Goal: Task Accomplishment & Management: Manage account settings

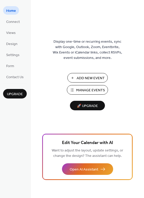
click at [88, 88] on span "Manage Events" at bounding box center [90, 90] width 29 height 5
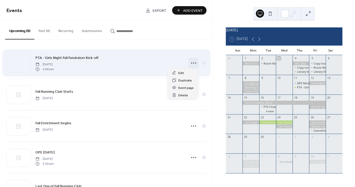
click at [194, 63] on icon at bounding box center [193, 63] width 8 height 8
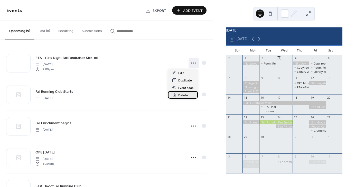
click at [184, 93] on span "Delete" at bounding box center [183, 95] width 10 height 5
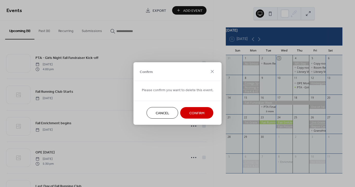
click at [196, 109] on button "Confirm" at bounding box center [196, 113] width 33 height 12
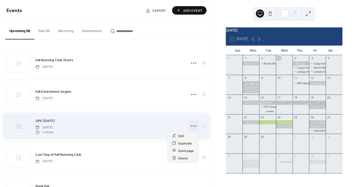
click at [193, 126] on circle at bounding box center [193, 126] width 1 height 1
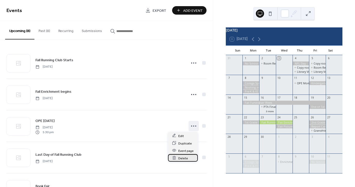
click at [179, 159] on span "Delete" at bounding box center [183, 158] width 10 height 5
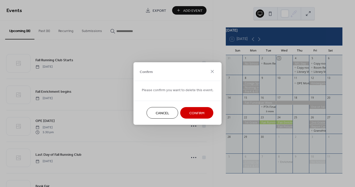
click at [189, 114] on span "Confirm" at bounding box center [196, 113] width 15 height 5
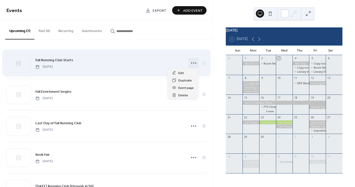
click at [190, 62] on icon at bounding box center [193, 63] width 8 height 8
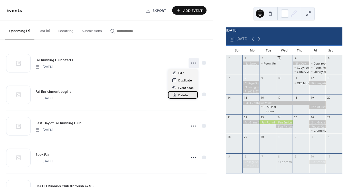
click at [183, 94] on span "Delete" at bounding box center [183, 95] width 10 height 5
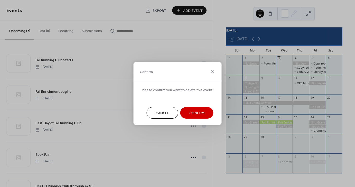
click at [195, 109] on button "Confirm" at bounding box center [196, 113] width 33 height 12
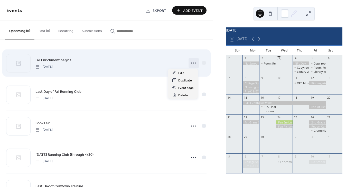
click at [193, 62] on icon at bounding box center [193, 63] width 8 height 8
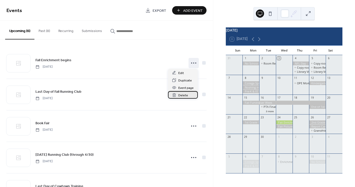
click at [185, 97] on span "Delete" at bounding box center [183, 95] width 10 height 5
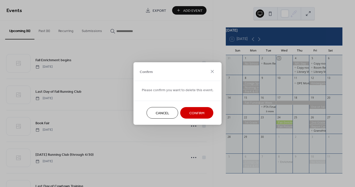
click at [189, 115] on span "Confirm" at bounding box center [196, 113] width 15 height 5
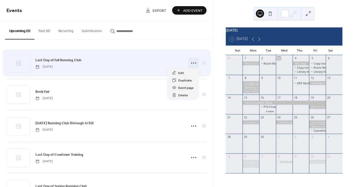
click at [191, 64] on icon at bounding box center [193, 63] width 8 height 8
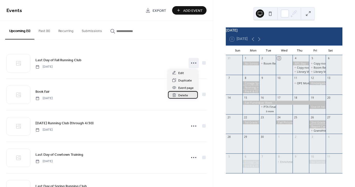
click at [181, 97] on span "Delete" at bounding box center [183, 95] width 10 height 5
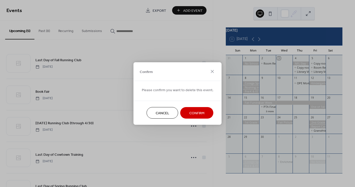
click at [195, 114] on span "Confirm" at bounding box center [196, 113] width 15 height 5
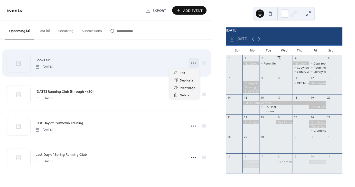
click at [196, 63] on icon at bounding box center [193, 63] width 8 height 8
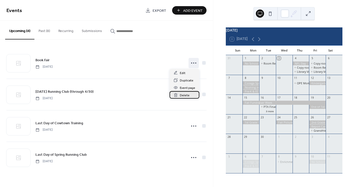
click at [186, 96] on span "Delete" at bounding box center [185, 95] width 10 height 5
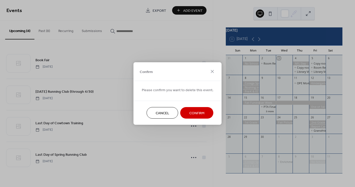
click at [186, 113] on button "Confirm" at bounding box center [196, 113] width 33 height 12
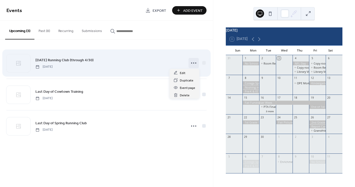
click at [193, 63] on circle at bounding box center [193, 63] width 1 height 1
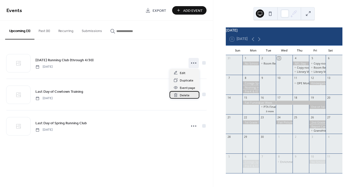
click at [179, 93] on div "Delete" at bounding box center [184, 94] width 30 height 7
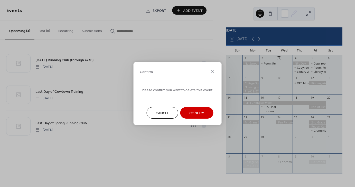
drag, startPoint x: 199, startPoint y: 117, endPoint x: 199, endPoint y: 114, distance: 2.7
click at [199, 114] on button "Confirm" at bounding box center [196, 113] width 33 height 12
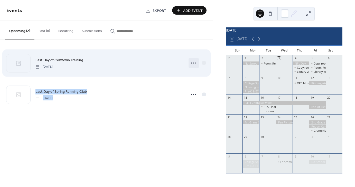
drag, startPoint x: 199, startPoint y: 114, endPoint x: 193, endPoint y: 66, distance: 48.3
click at [193, 67] on div "Last Day of Cowtown Training Thursday, February 26, 2026 Last Day of Spring Run…" at bounding box center [106, 79] width 213 height 78
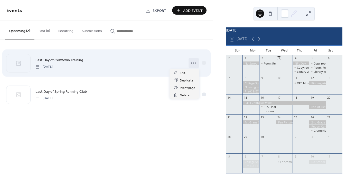
click at [193, 64] on icon at bounding box center [193, 63] width 8 height 8
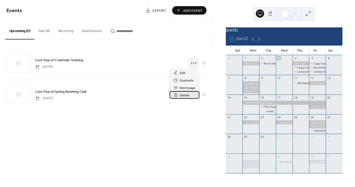
click at [185, 95] on span "Delete" at bounding box center [185, 95] width 10 height 5
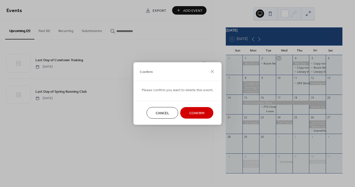
click at [197, 111] on span "Confirm" at bounding box center [196, 113] width 15 height 5
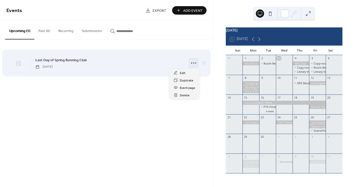
click at [194, 62] on icon at bounding box center [193, 63] width 8 height 8
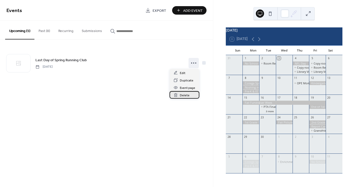
click at [186, 92] on div "Delete" at bounding box center [184, 94] width 30 height 7
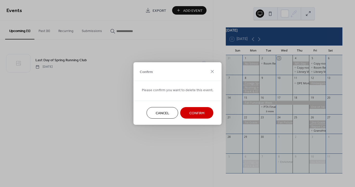
click at [199, 113] on span "Confirm" at bounding box center [196, 113] width 15 height 5
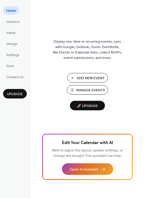
click at [89, 91] on span "Manage Events" at bounding box center [90, 90] width 29 height 5
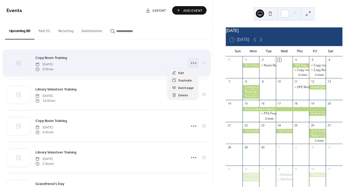
click at [192, 64] on icon at bounding box center [193, 63] width 8 height 8
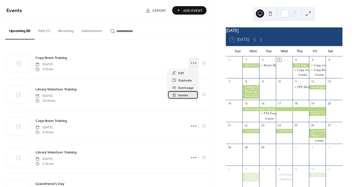
click at [185, 96] on span "Delete" at bounding box center [183, 95] width 10 height 5
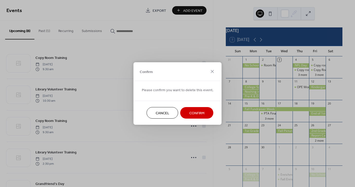
click at [193, 111] on span "Confirm" at bounding box center [196, 113] width 15 height 5
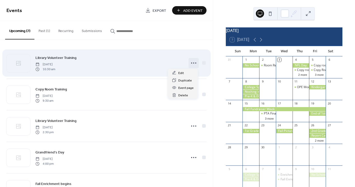
click at [193, 64] on icon at bounding box center [193, 63] width 8 height 8
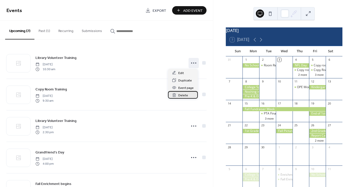
click at [186, 95] on span "Delete" at bounding box center [183, 95] width 10 height 5
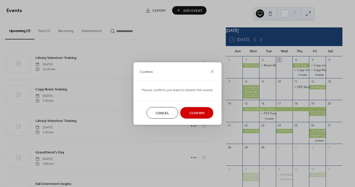
click at [186, 108] on button "Confirm" at bounding box center [196, 113] width 33 height 12
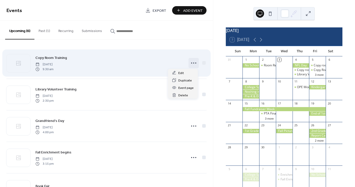
click at [192, 62] on icon at bounding box center [193, 63] width 8 height 8
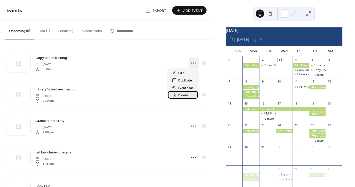
click at [188, 94] on div "Delete" at bounding box center [183, 94] width 30 height 7
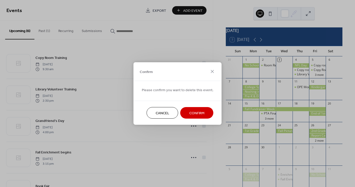
click at [195, 109] on button "Confirm" at bounding box center [196, 113] width 33 height 12
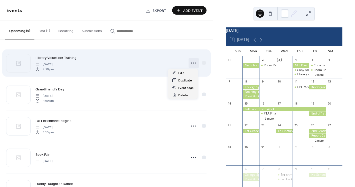
click at [193, 63] on icon at bounding box center [193, 63] width 8 height 8
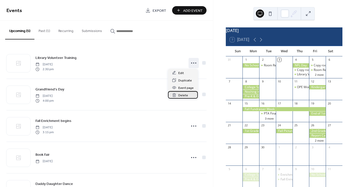
click at [188, 95] on div "Delete" at bounding box center [183, 94] width 30 height 7
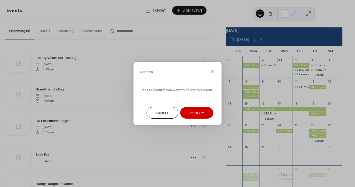
click at [191, 108] on button "Confirm" at bounding box center [196, 113] width 33 height 12
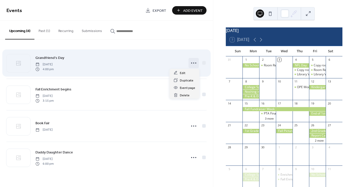
click at [191, 64] on icon at bounding box center [193, 63] width 8 height 8
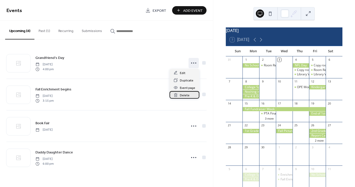
click at [186, 94] on span "Delete" at bounding box center [185, 95] width 10 height 5
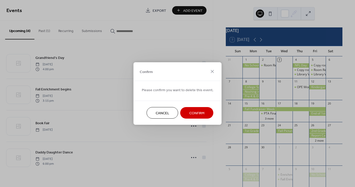
click at [199, 112] on span "Confirm" at bounding box center [196, 113] width 15 height 5
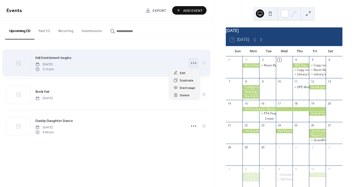
click at [193, 62] on icon at bounding box center [193, 63] width 8 height 8
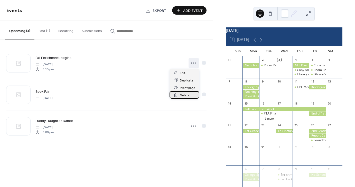
click at [187, 94] on span "Delete" at bounding box center [185, 95] width 10 height 5
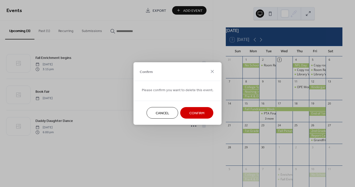
click at [195, 114] on span "Confirm" at bounding box center [196, 113] width 15 height 5
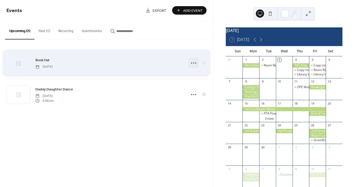
click at [194, 63] on icon at bounding box center [193, 63] width 8 height 8
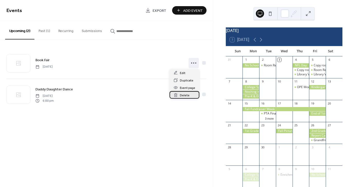
click at [187, 98] on span "Delete" at bounding box center [185, 95] width 10 height 5
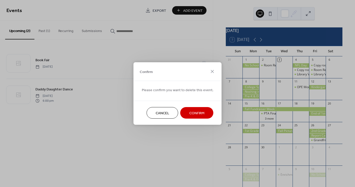
click at [198, 109] on button "Confirm" at bounding box center [196, 113] width 33 height 12
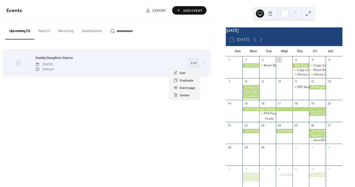
click at [196, 63] on circle at bounding box center [195, 63] width 1 height 1
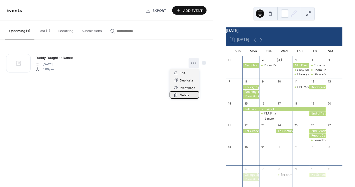
click at [189, 96] on div "Delete" at bounding box center [184, 94] width 30 height 7
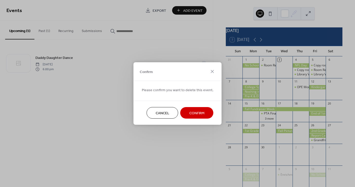
click at [200, 111] on span "Confirm" at bounding box center [196, 113] width 15 height 5
